Goal: Information Seeking & Learning: Learn about a topic

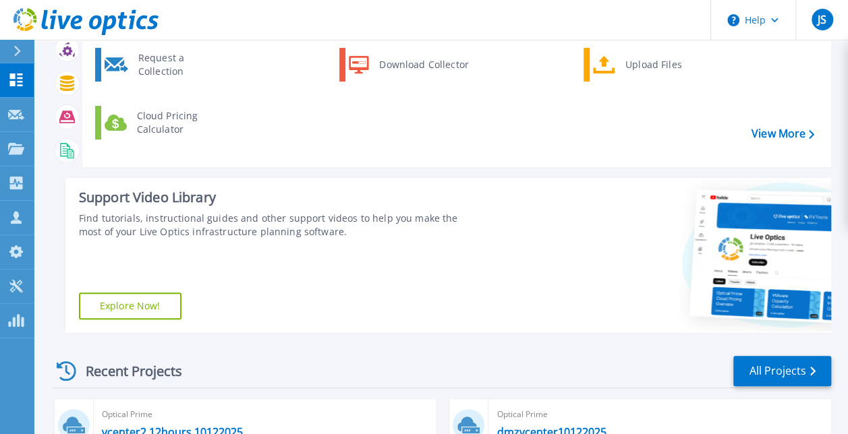
scroll to position [73, 0]
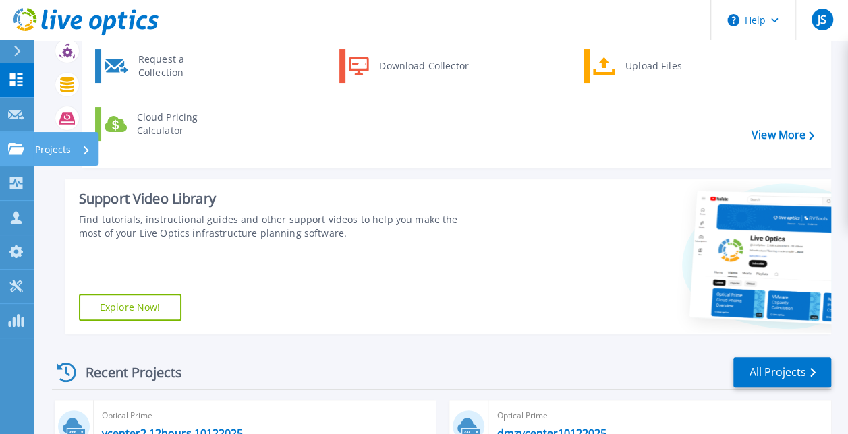
click at [18, 148] on icon at bounding box center [16, 148] width 16 height 11
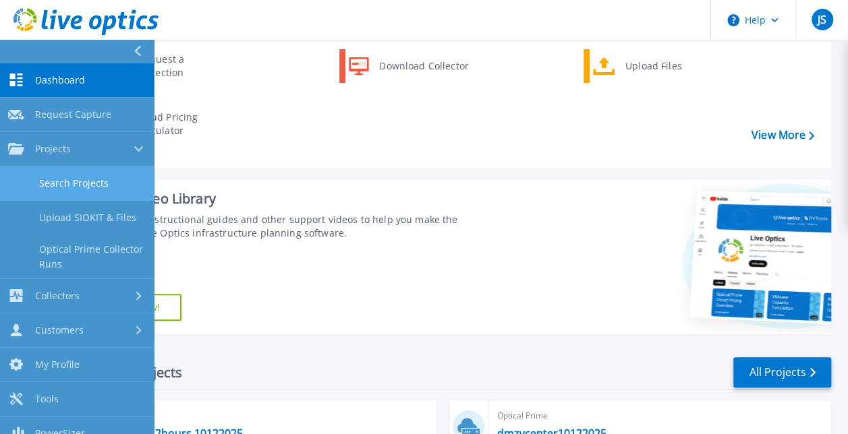
click at [58, 188] on link "Search Projects" at bounding box center [77, 184] width 154 height 34
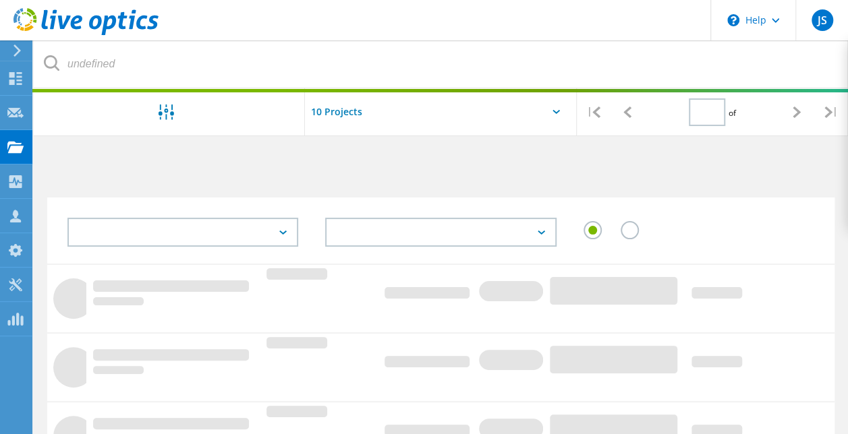
type input "1"
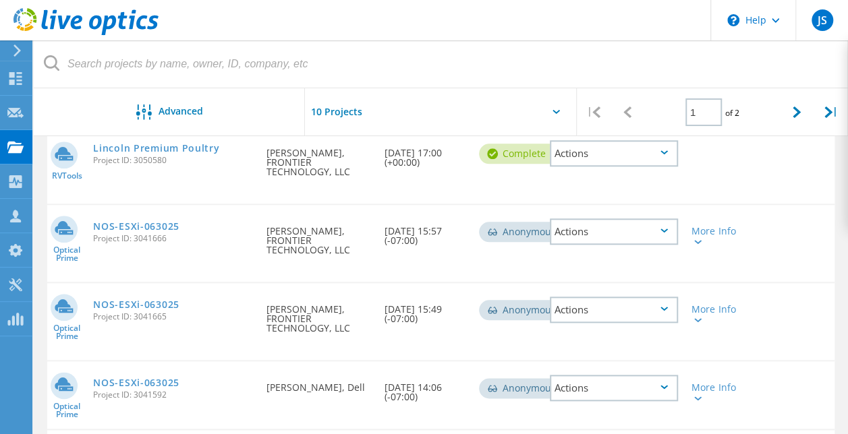
scroll to position [607, 0]
click at [159, 221] on link "NOS-ESXi-063025" at bounding box center [136, 225] width 86 height 9
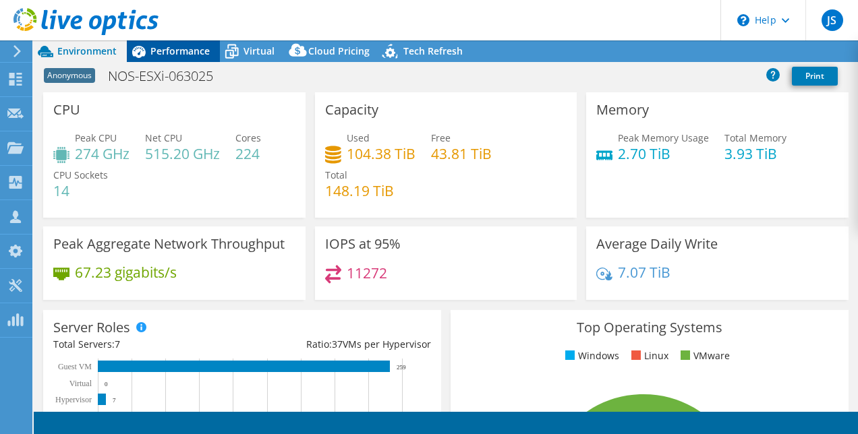
select select "USWest"
click at [176, 51] on span "Performance" at bounding box center [179, 51] width 59 height 13
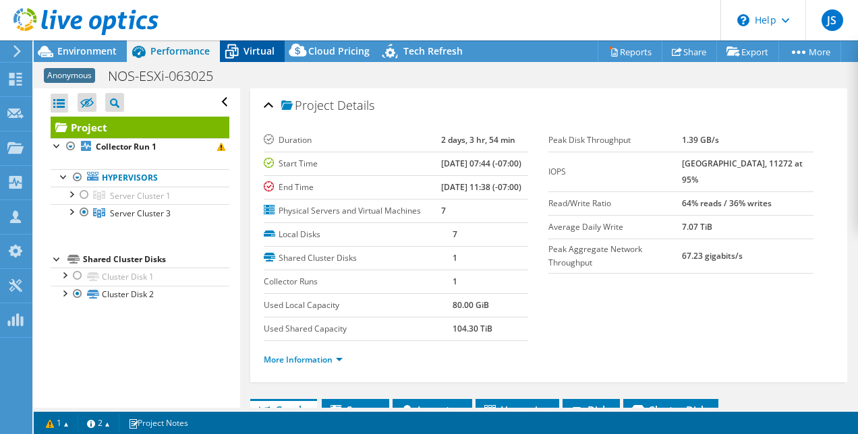
click at [252, 51] on span "Virtual" at bounding box center [259, 51] width 31 height 13
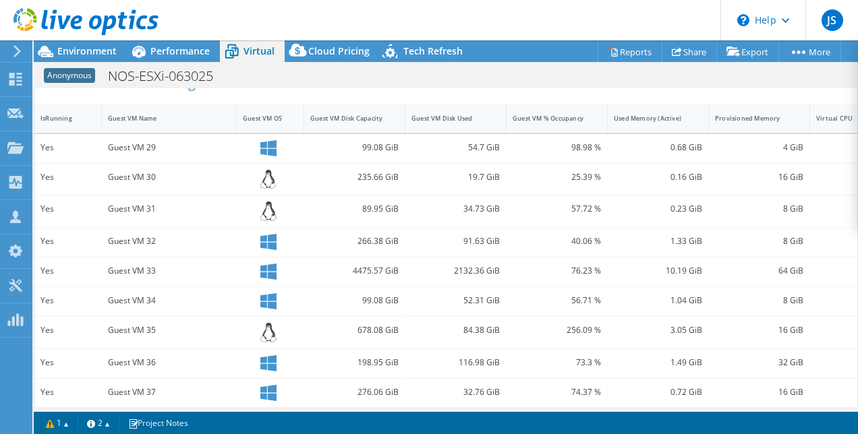
scroll to position [289, 0]
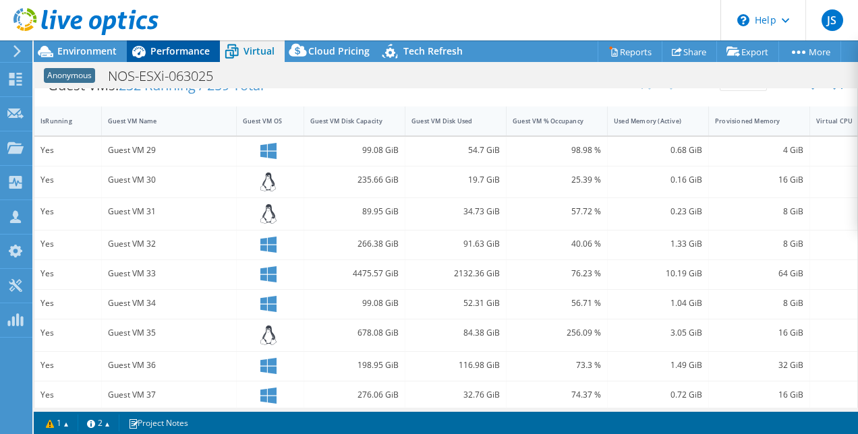
click at [188, 53] on span "Performance" at bounding box center [179, 51] width 59 height 13
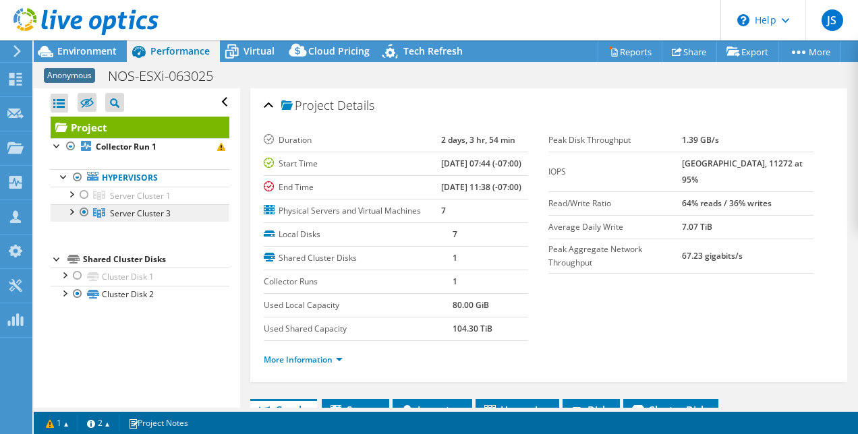
click at [119, 220] on link "Server Cluster 3" at bounding box center [140, 213] width 179 height 18
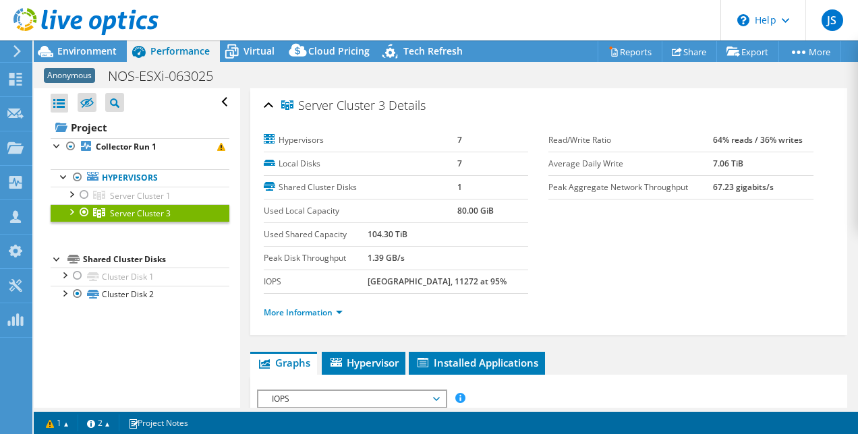
drag, startPoint x: 373, startPoint y: 231, endPoint x: 456, endPoint y: 233, distance: 83.0
click at [456, 233] on tr "Used Shared Capacity 104.30 TiB" at bounding box center [396, 235] width 265 height 24
drag, startPoint x: 456, startPoint y: 233, endPoint x: 443, endPoint y: 233, distance: 13.5
click at [443, 233] on td "104.30 TiB" at bounding box center [448, 235] width 161 height 24
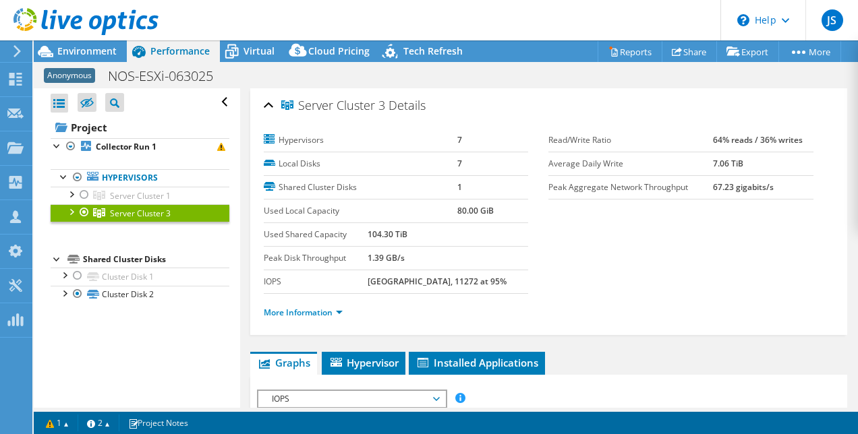
click at [443, 233] on td "104.30 TiB" at bounding box center [448, 235] width 161 height 24
